Goal: Communication & Community: Answer question/provide support

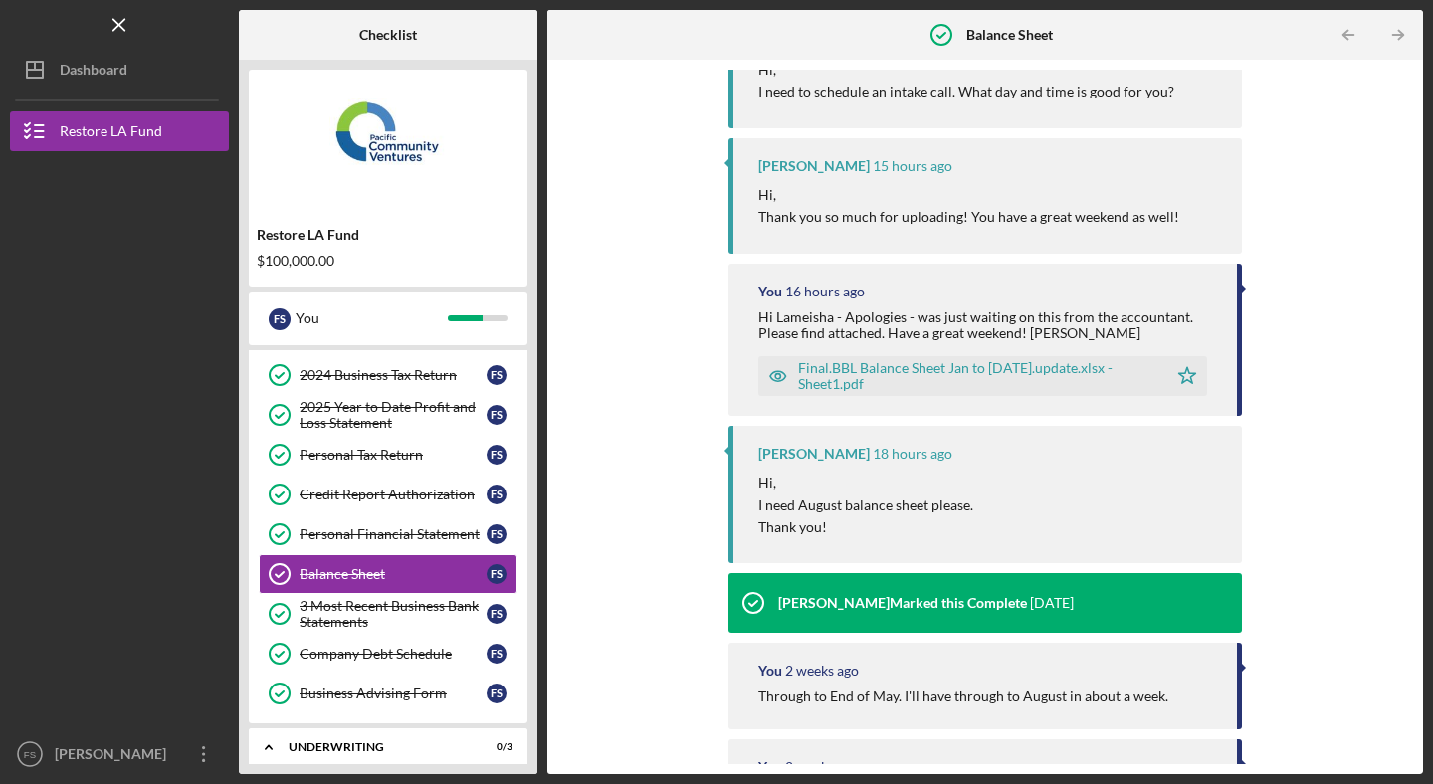
scroll to position [511, 0]
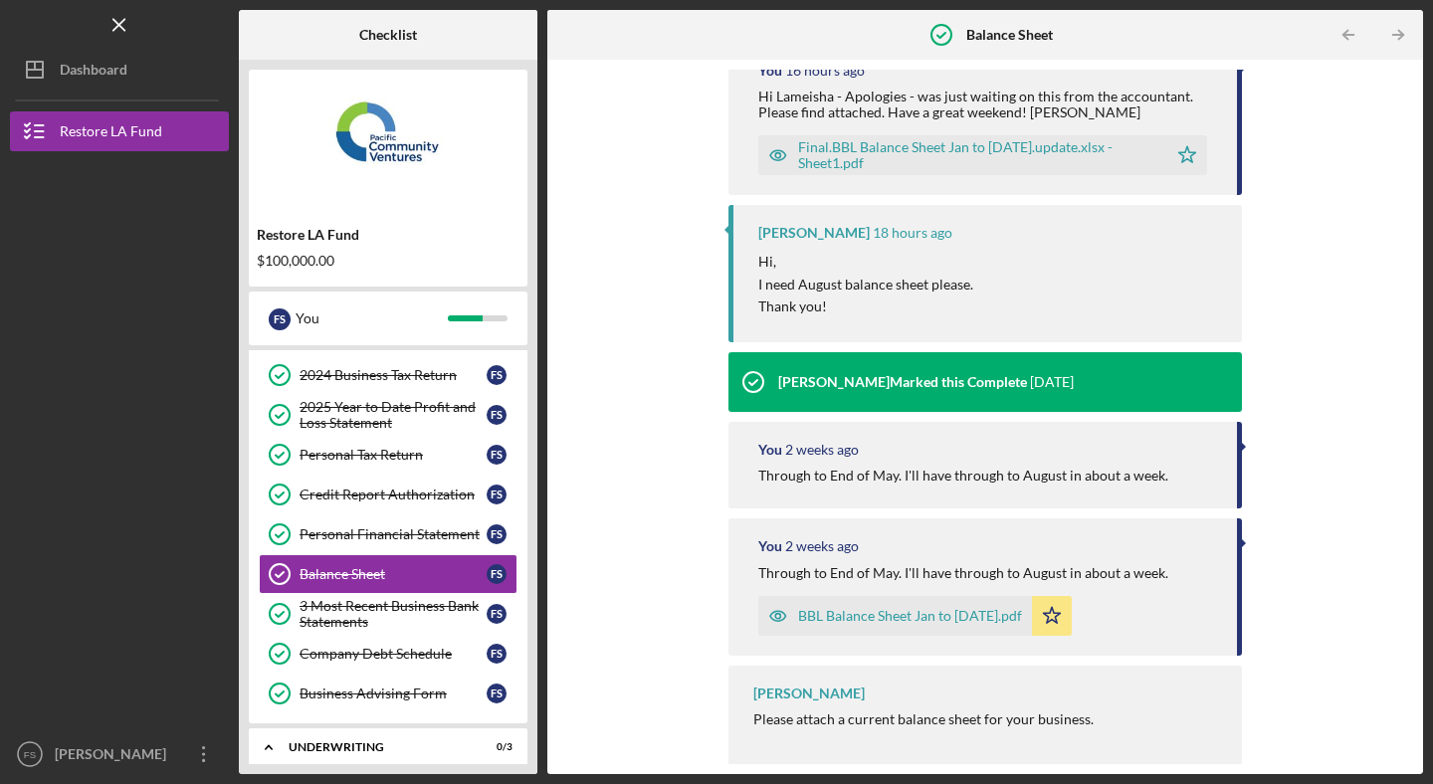
click at [629, 434] on div "Upload Request Icon/Message Comment [PERSON_NAME] 13 hours ago Hi, I need to sc…" at bounding box center [985, 417] width 856 height 695
click at [414, 396] on link "2025 Year to Date Profit and Loss Statement 2025 Year to Date Profit and Loss S…" at bounding box center [388, 415] width 259 height 40
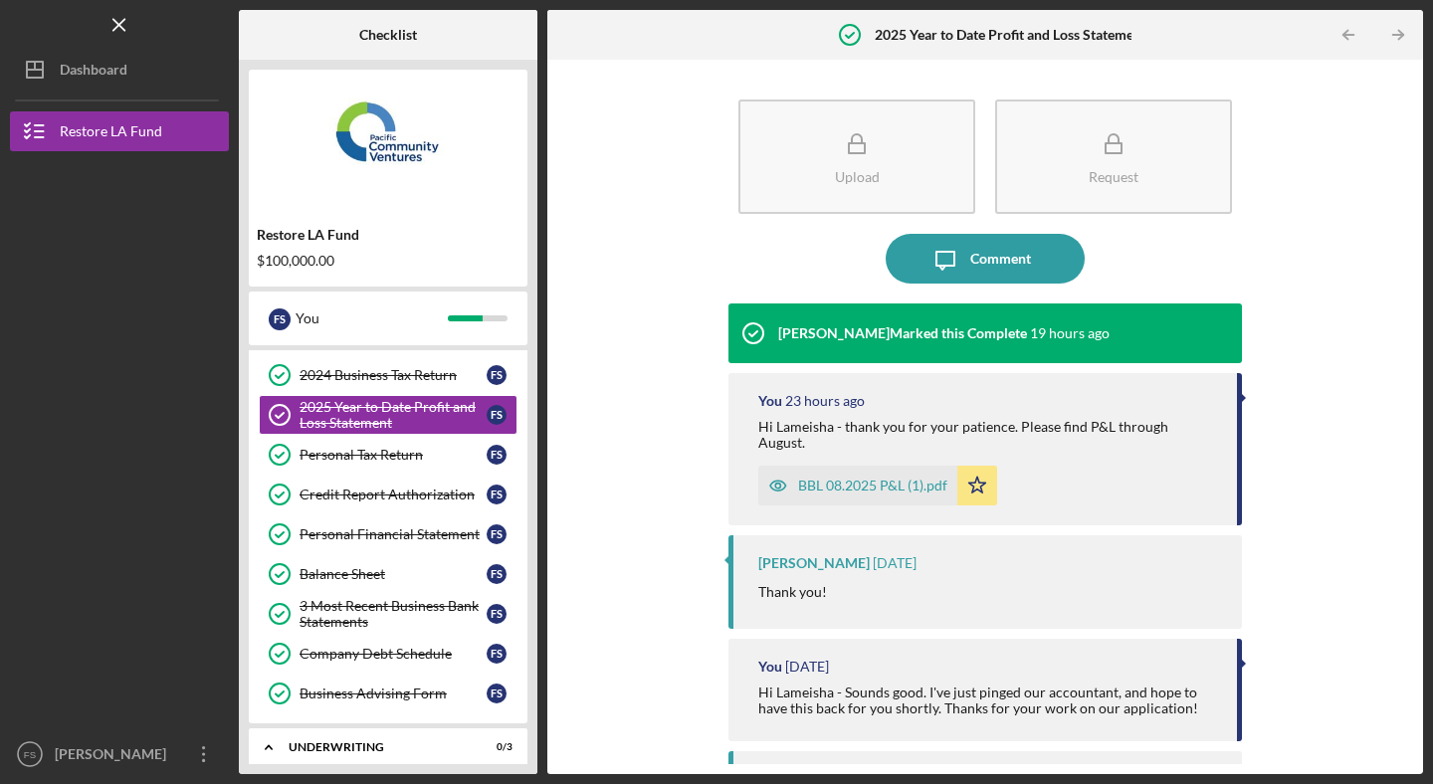
click at [591, 453] on div "Upload Request Icon/Message Comment [PERSON_NAME] Marked this Complete 19 hours…" at bounding box center [985, 417] width 856 height 695
click at [431, 574] on div "Balance Sheet" at bounding box center [393, 574] width 187 height 16
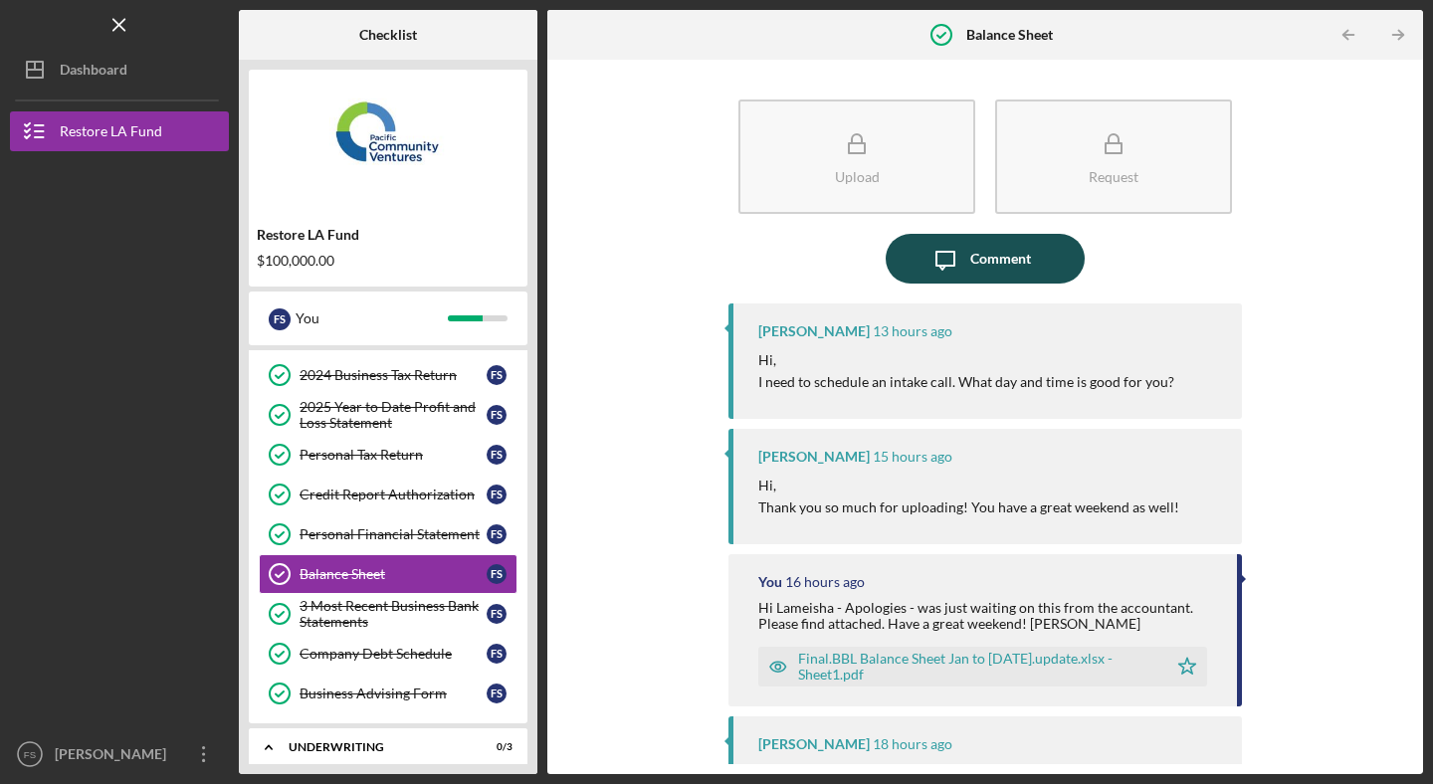
click at [993, 255] on div "Comment" at bounding box center [1000, 259] width 61 height 50
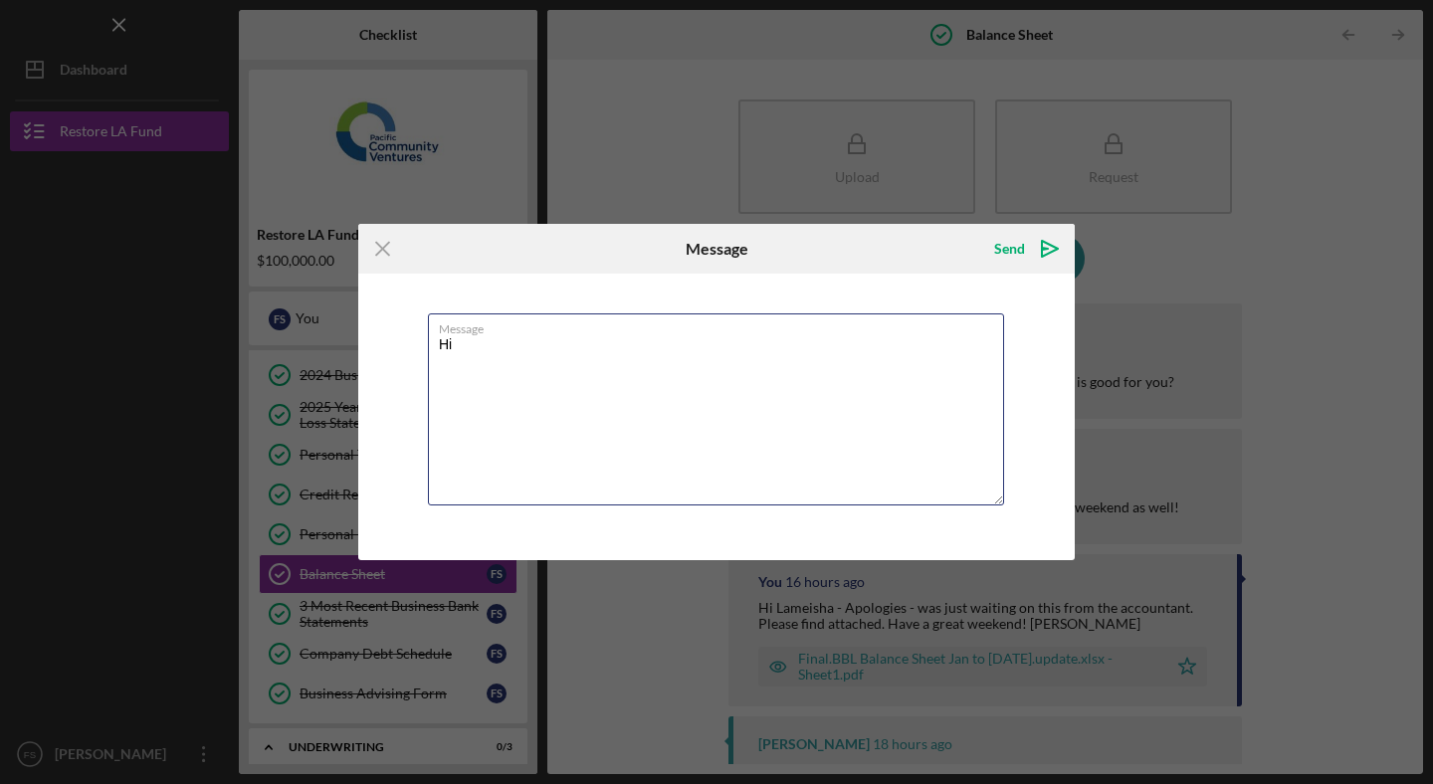
paste textarea "Lameisha"
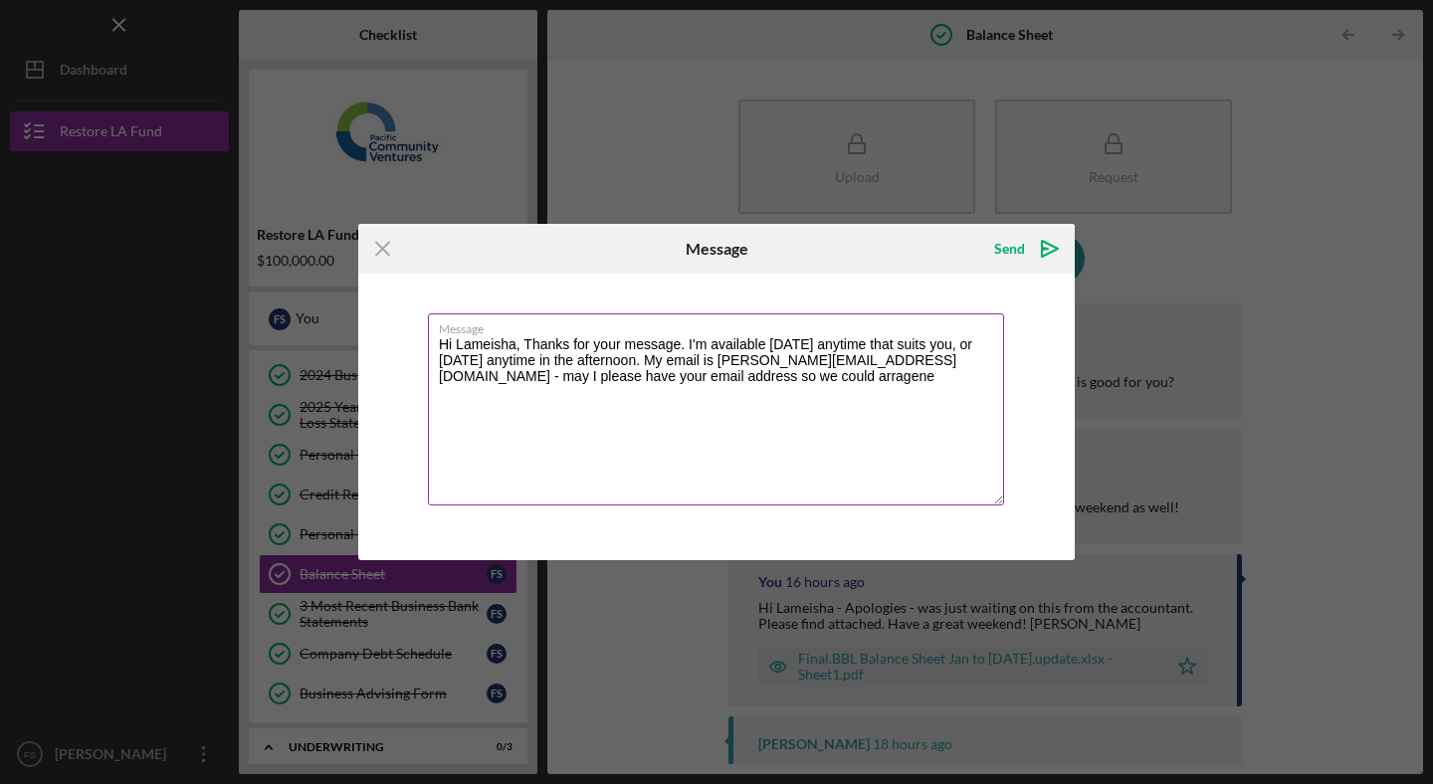
drag, startPoint x: 676, startPoint y: 360, endPoint x: 778, endPoint y: 405, distance: 111.8
click at [778, 405] on textarea "Hi Lameisha, Thanks for your message. I'm available [DATE] anytime that suits y…" at bounding box center [716, 409] width 576 height 192
type textarea "Hi Lameisha, Thanks for your message. I'm available [DATE] anytime that suits y…"
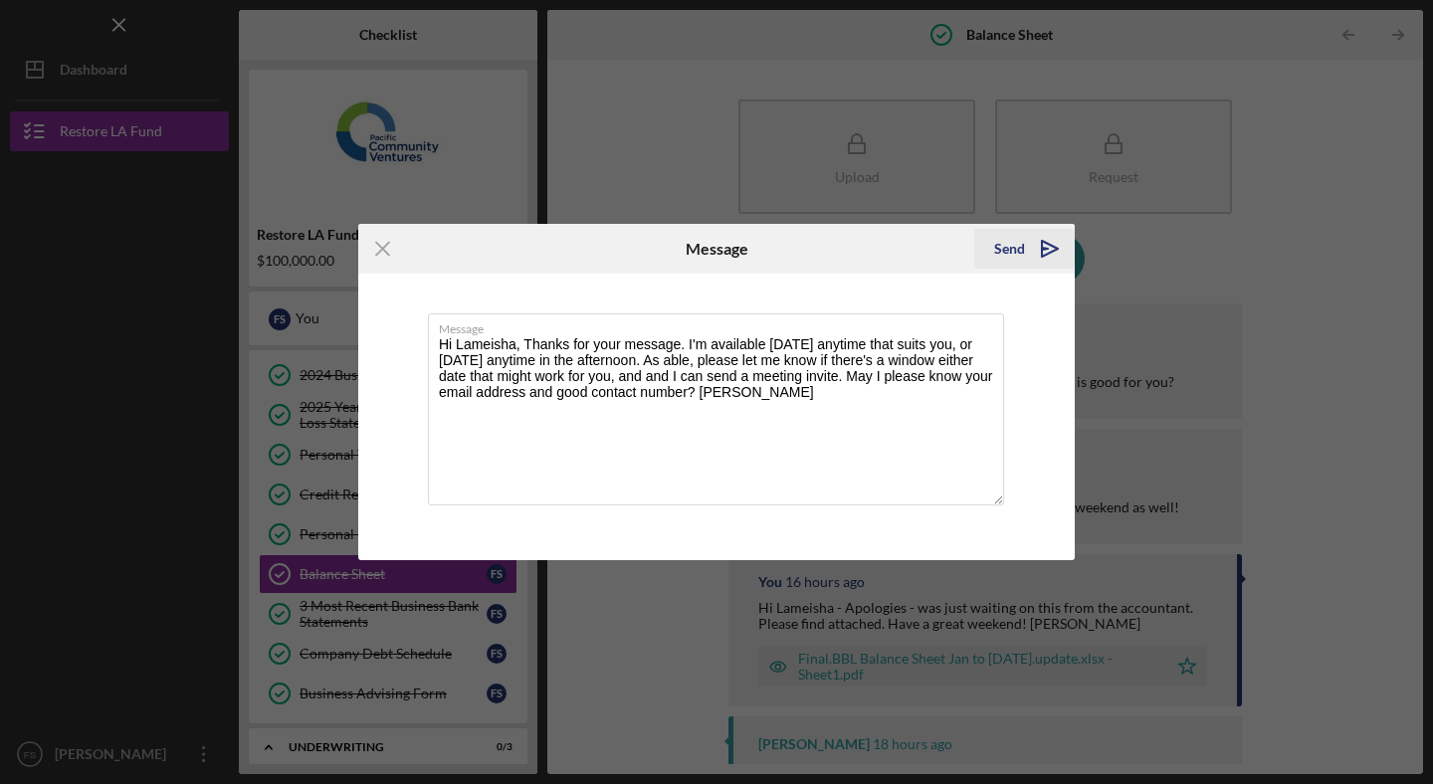
click at [1018, 248] on div "Send" at bounding box center [1009, 249] width 31 height 40
